Goal: Task Accomplishment & Management: Use online tool/utility

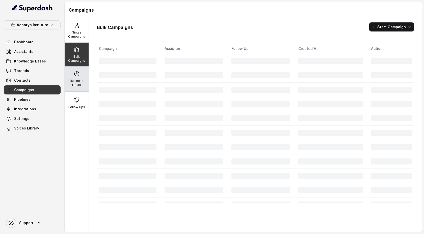
click at [73, 81] on p "Business Hours" at bounding box center [77, 83] width 20 height 8
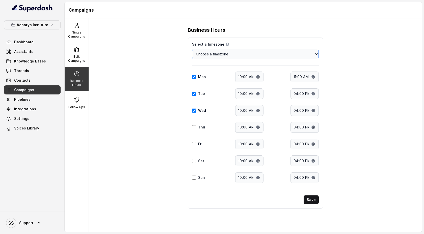
click at [259, 56] on select "Choose a timezone [GEOGRAPHIC_DATA]/[GEOGRAPHIC_DATA] [GEOGRAPHIC_DATA]/[GEOGRA…" at bounding box center [255, 54] width 127 height 10
select select "Pacific/Wake"
click at [192, 49] on select "Choose a timezone [GEOGRAPHIC_DATA]/[GEOGRAPHIC_DATA] [GEOGRAPHIC_DATA]/[GEOGRA…" at bounding box center [255, 54] width 127 height 10
click at [77, 53] on div "Bulk Campaigns" at bounding box center [77, 55] width 24 height 24
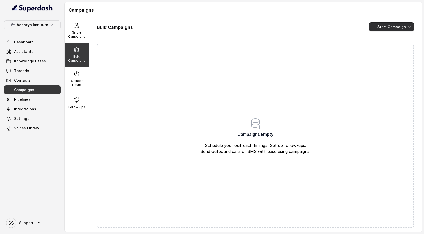
click at [400, 26] on button "Start Campaign" at bounding box center [391, 26] width 45 height 9
click at [395, 48] on div "Call" at bounding box center [384, 46] width 24 height 5
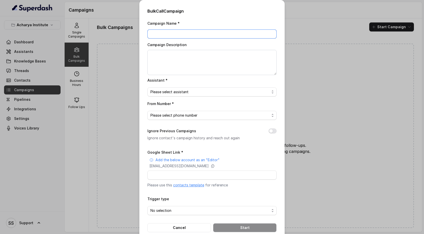
click at [188, 33] on input "Campaign Name *" at bounding box center [211, 34] width 129 height 9
drag, startPoint x: 184, startPoint y: 20, endPoint x: 149, endPoint y: 19, distance: 34.8
click at [149, 20] on div "Campaign Name *" at bounding box center [211, 29] width 129 height 18
click at [163, 35] on input "Campaign Name *" at bounding box center [211, 34] width 129 height 9
click at [163, 61] on textarea "Campaign Description" at bounding box center [211, 62] width 129 height 25
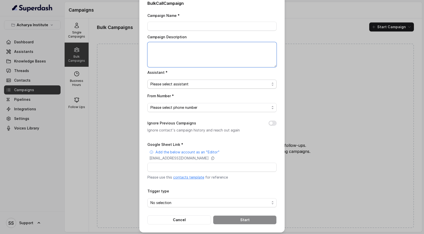
scroll to position [10, 0]
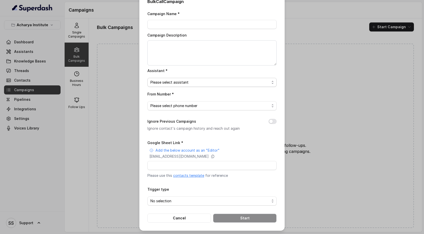
click at [179, 83] on span "Please select assistant" at bounding box center [209, 82] width 119 height 6
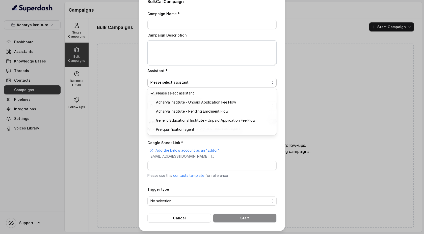
click at [139, 106] on div "Bulk Call Campaign Campaign Name * Campaign Description Assistant * Please sele…" at bounding box center [212, 117] width 424 height 234
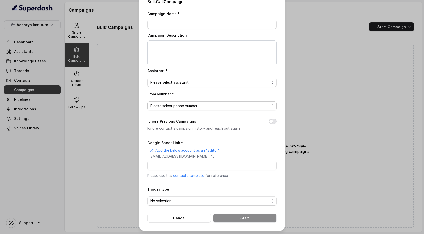
click at [163, 105] on span "Please select phone number" at bounding box center [209, 106] width 119 height 6
click at [176, 139] on div "Campaign Name * Campaign Description Assistant * Please select assistant From N…" at bounding box center [211, 117] width 129 height 212
click at [173, 168] on input "Google Sheet Link *" at bounding box center [211, 165] width 129 height 9
click at [178, 198] on span "No selection" at bounding box center [209, 201] width 119 height 6
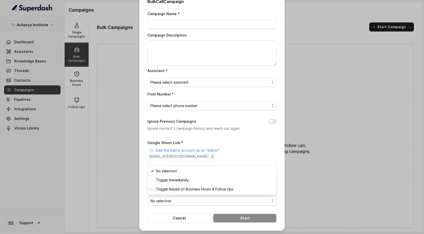
click at [186, 219] on form "Google Sheet Link * Add the below account as an "Editor" [EMAIL_ADDRESS][DOMAIN…" at bounding box center [211, 181] width 129 height 83
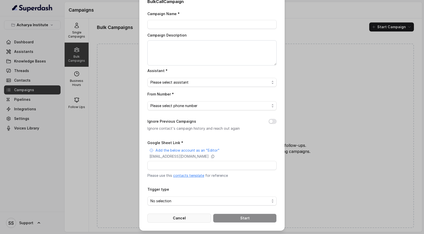
click at [185, 218] on button "Cancel" at bounding box center [179, 218] width 64 height 9
